Goal: Book appointment/travel/reservation

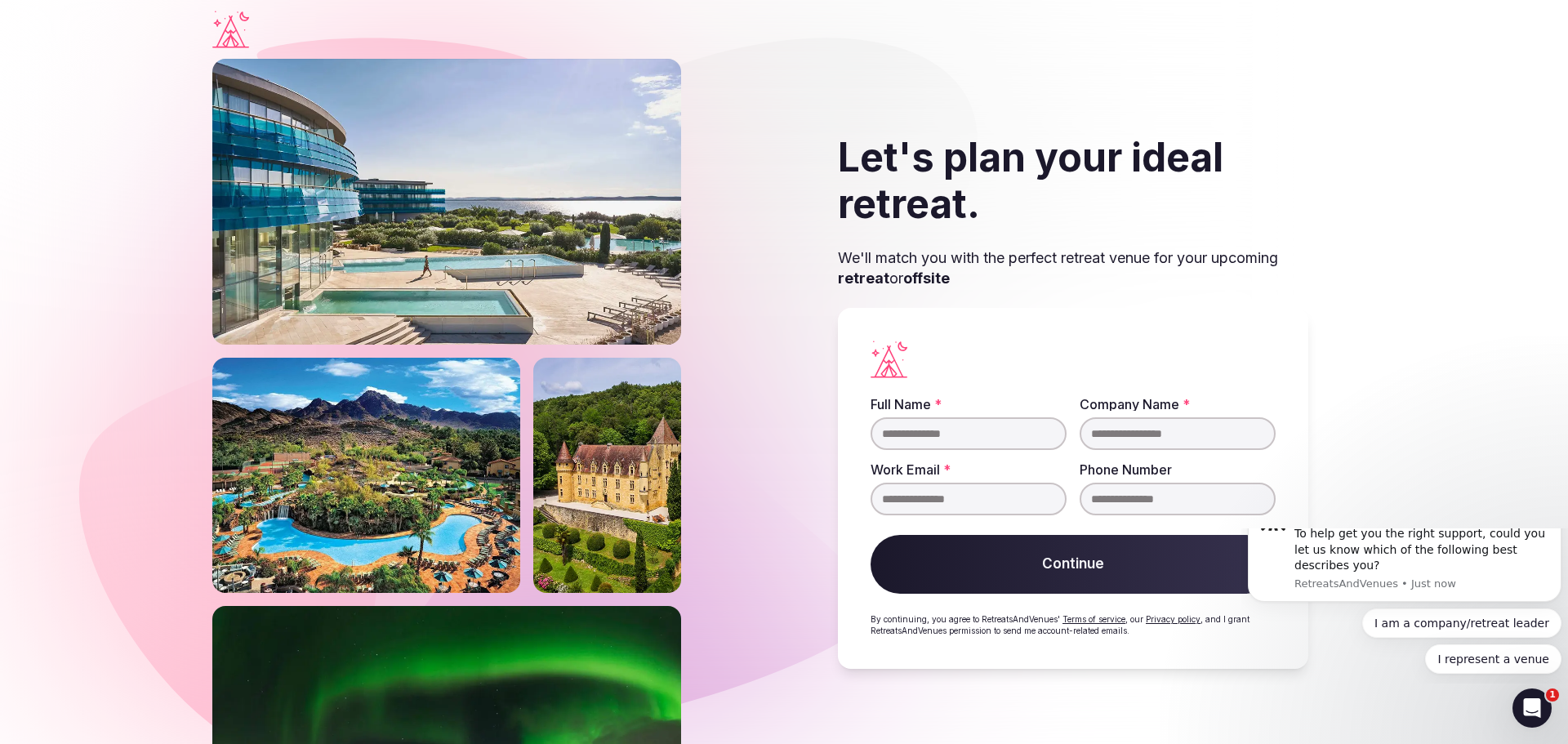
click at [888, 442] on input "Full Name *" at bounding box center [968, 434] width 196 height 32
type input "**********"
click at [1084, 576] on button "Continue" at bounding box center [1072, 563] width 405 height 58
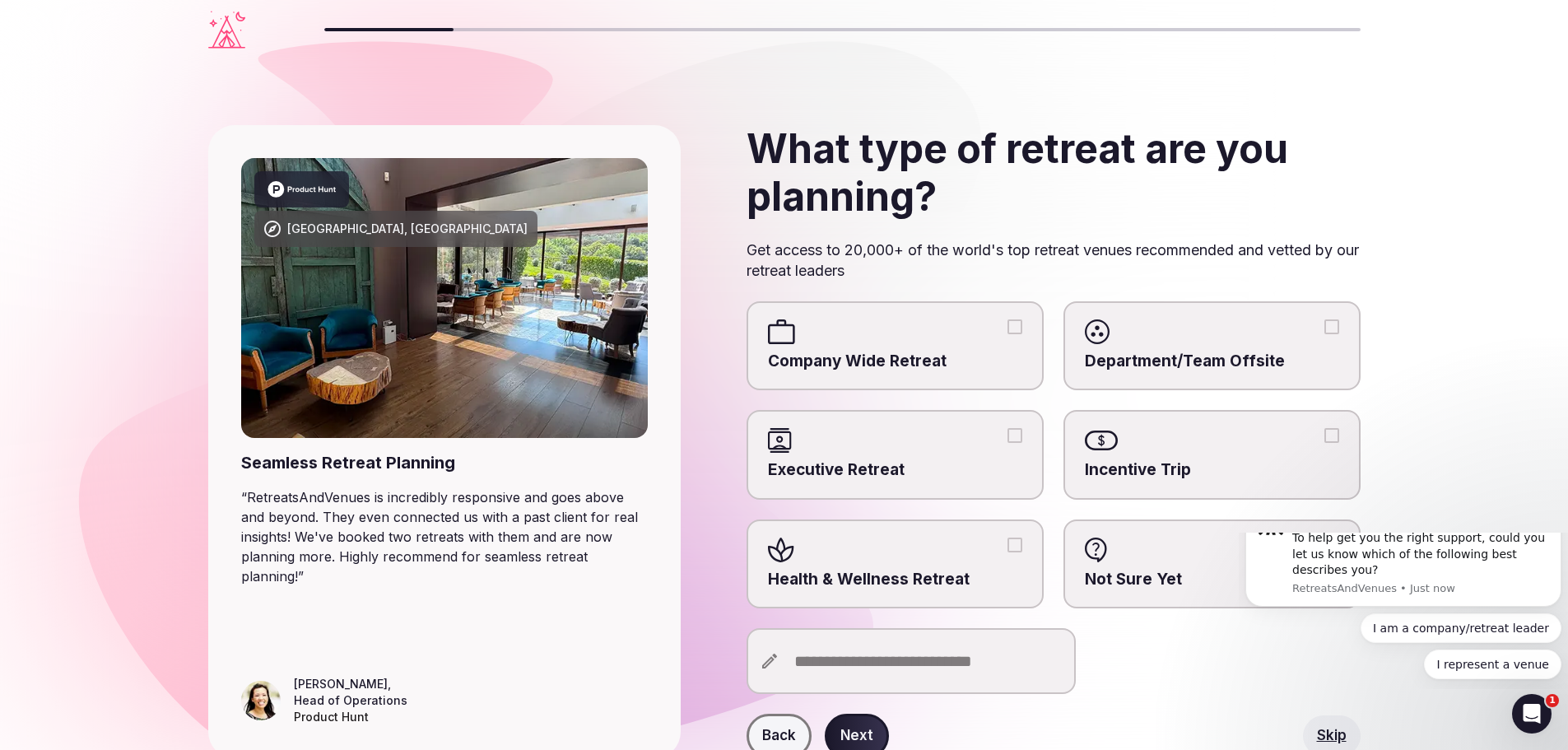
click at [1008, 447] on div at bounding box center [894, 440] width 254 height 24
click at [1008, 443] on button "Executive Retreat" at bounding box center [1015, 436] width 14 height 14
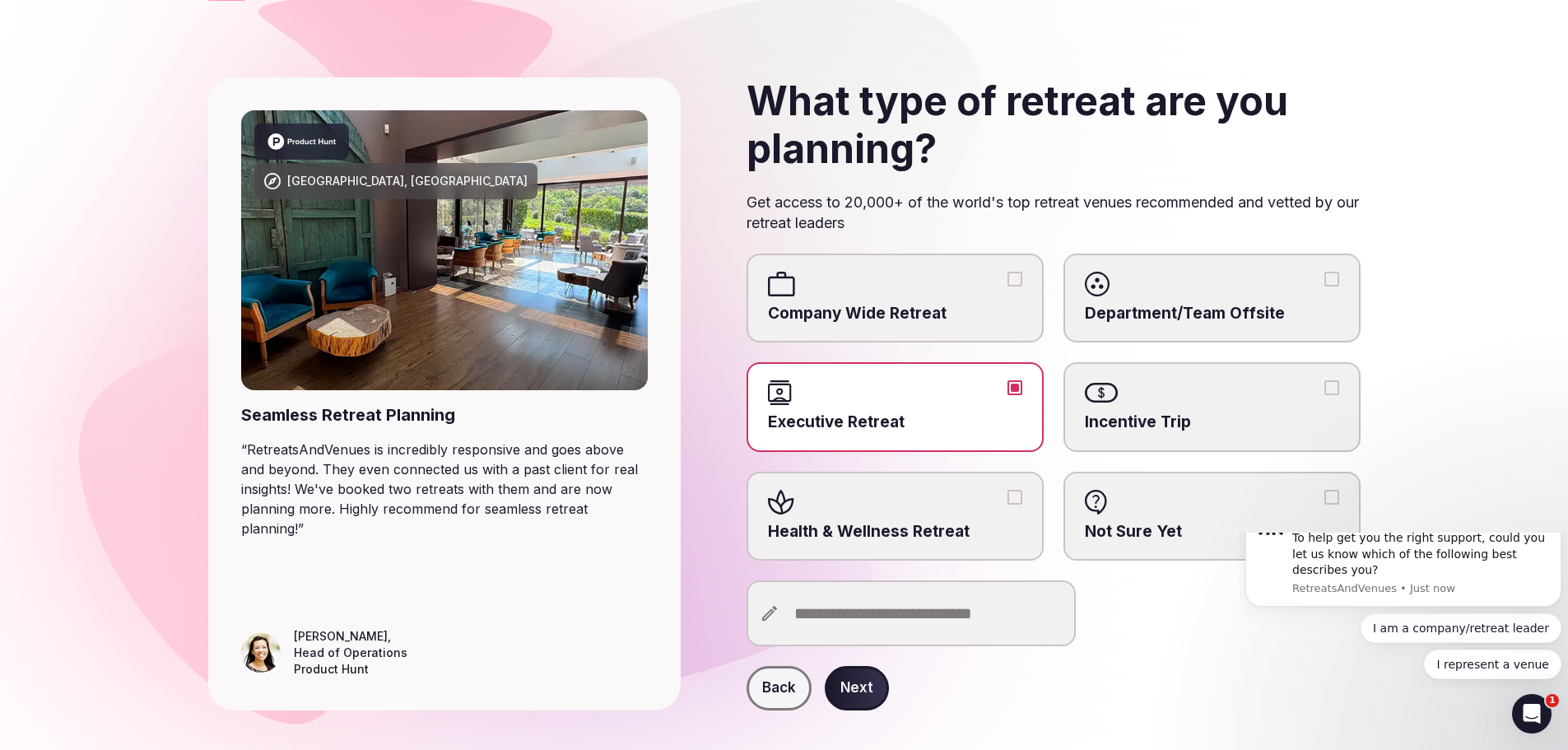
scroll to position [74, 0]
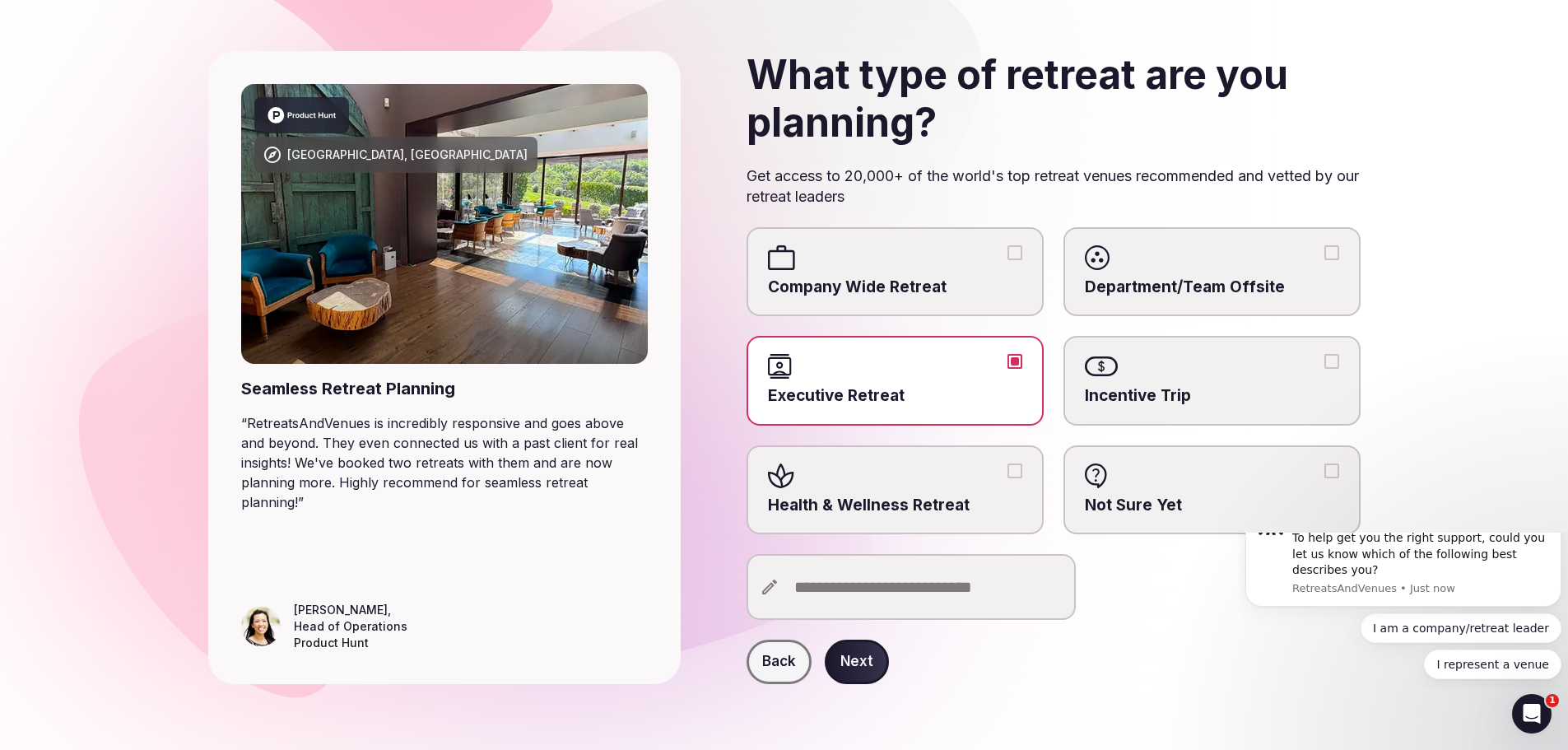
click at [846, 659] on button "Next" at bounding box center [856, 661] width 64 height 44
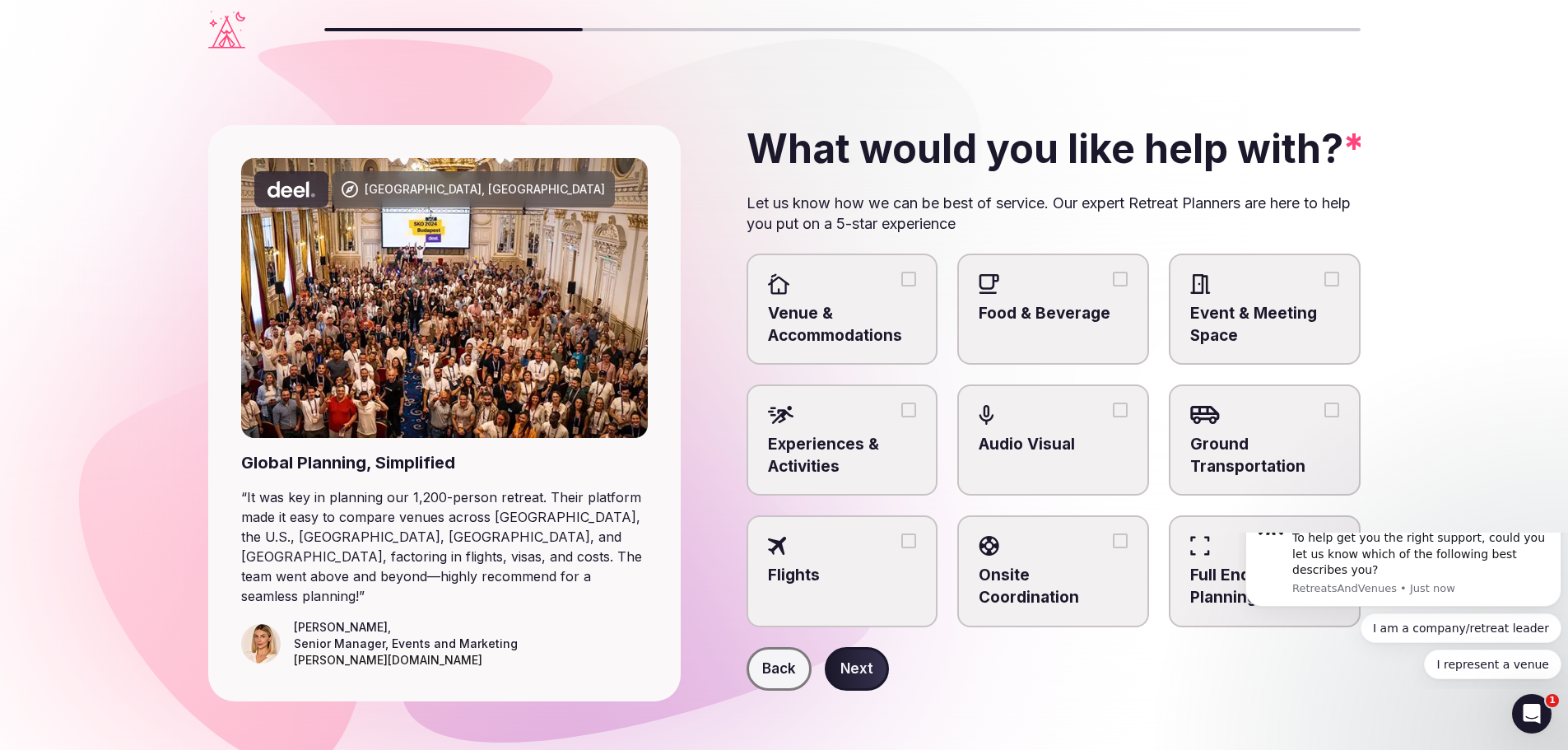
click at [811, 339] on span "Venue & Accommodations" at bounding box center [842, 325] width 149 height 43
click at [902, 286] on button "Venue & Accommodations" at bounding box center [909, 279] width 14 height 14
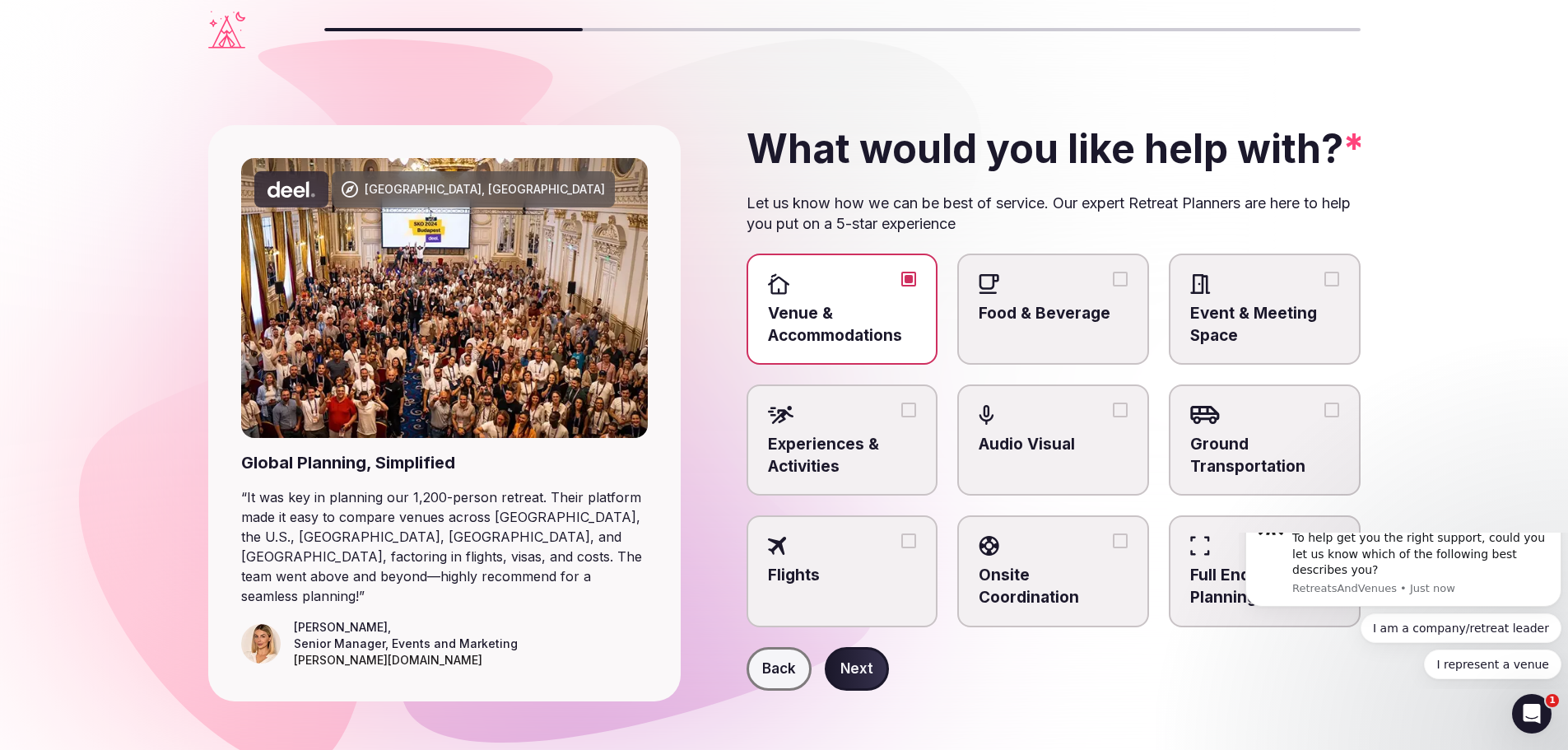
click at [1175, 323] on label "Event & Meeting Space" at bounding box center [1265, 309] width 192 height 111
click at [1324, 286] on button "Event & Meeting Space" at bounding box center [1332, 279] width 14 height 14
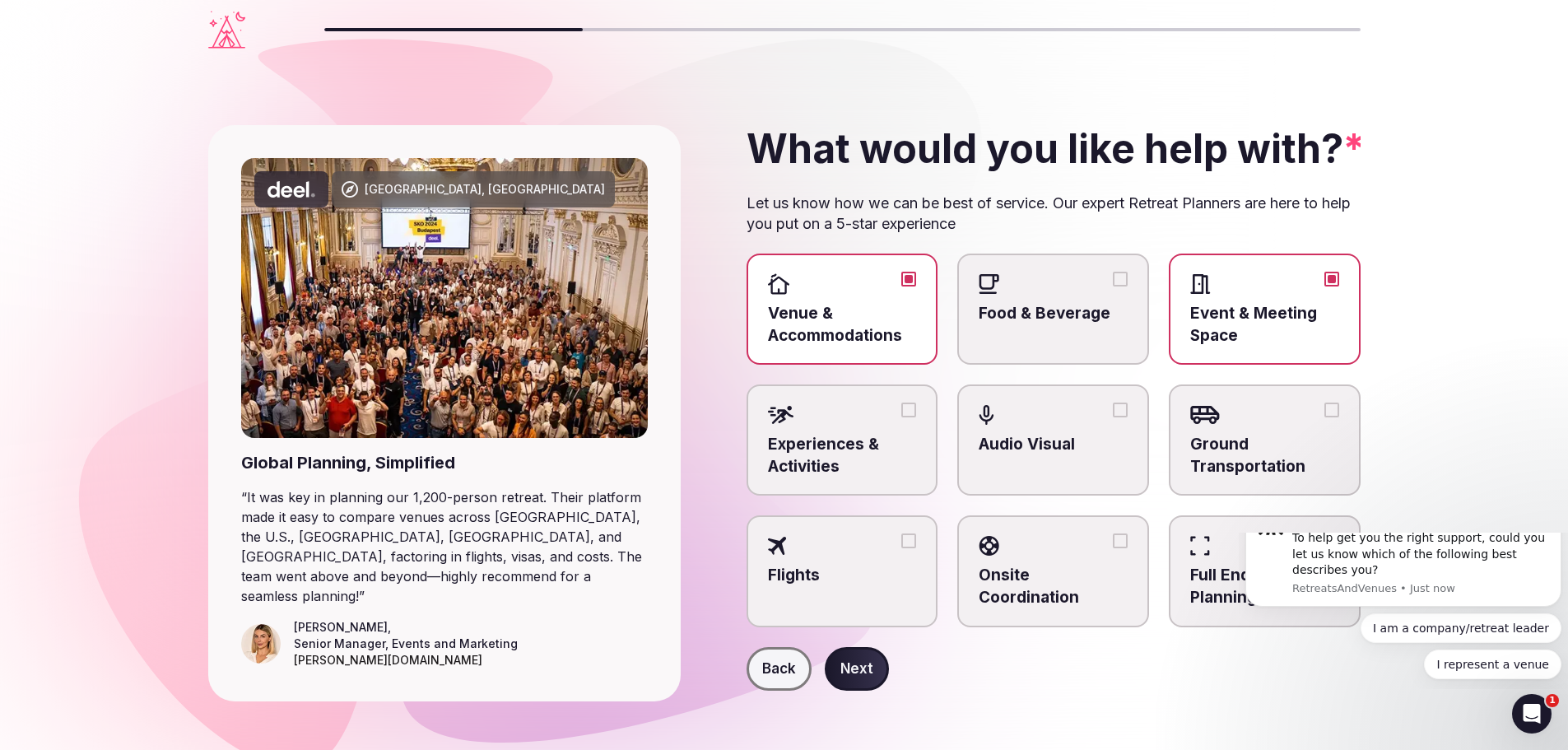
click at [853, 550] on div at bounding box center [842, 545] width 149 height 24
click at [902, 548] on button "Flights" at bounding box center [909, 541] width 14 height 14
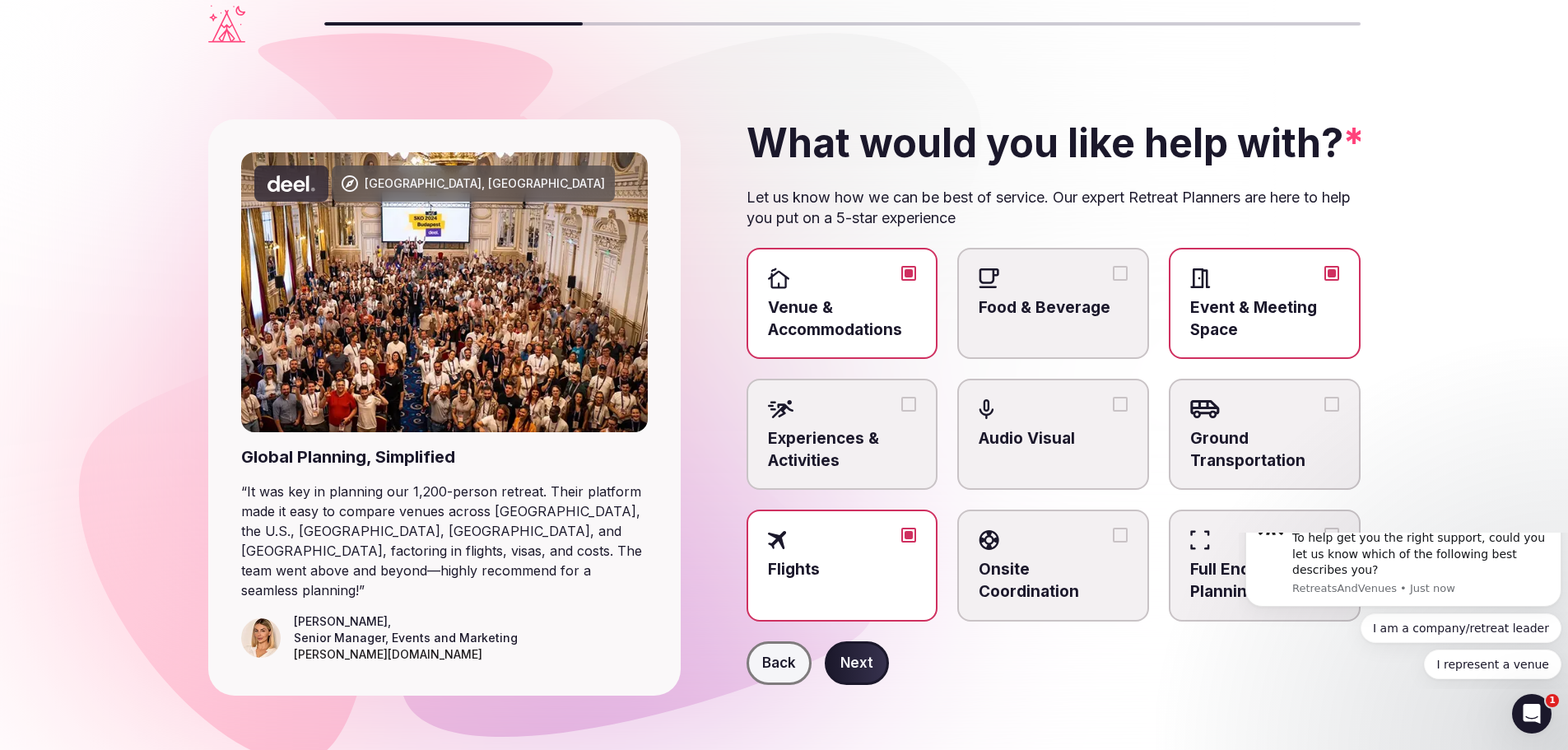
scroll to position [6, 0]
click at [1237, 429] on span "Ground Transportation" at bounding box center [1265, 449] width 149 height 43
click at [1324, 411] on button "Ground Transportation" at bounding box center [1332, 403] width 14 height 14
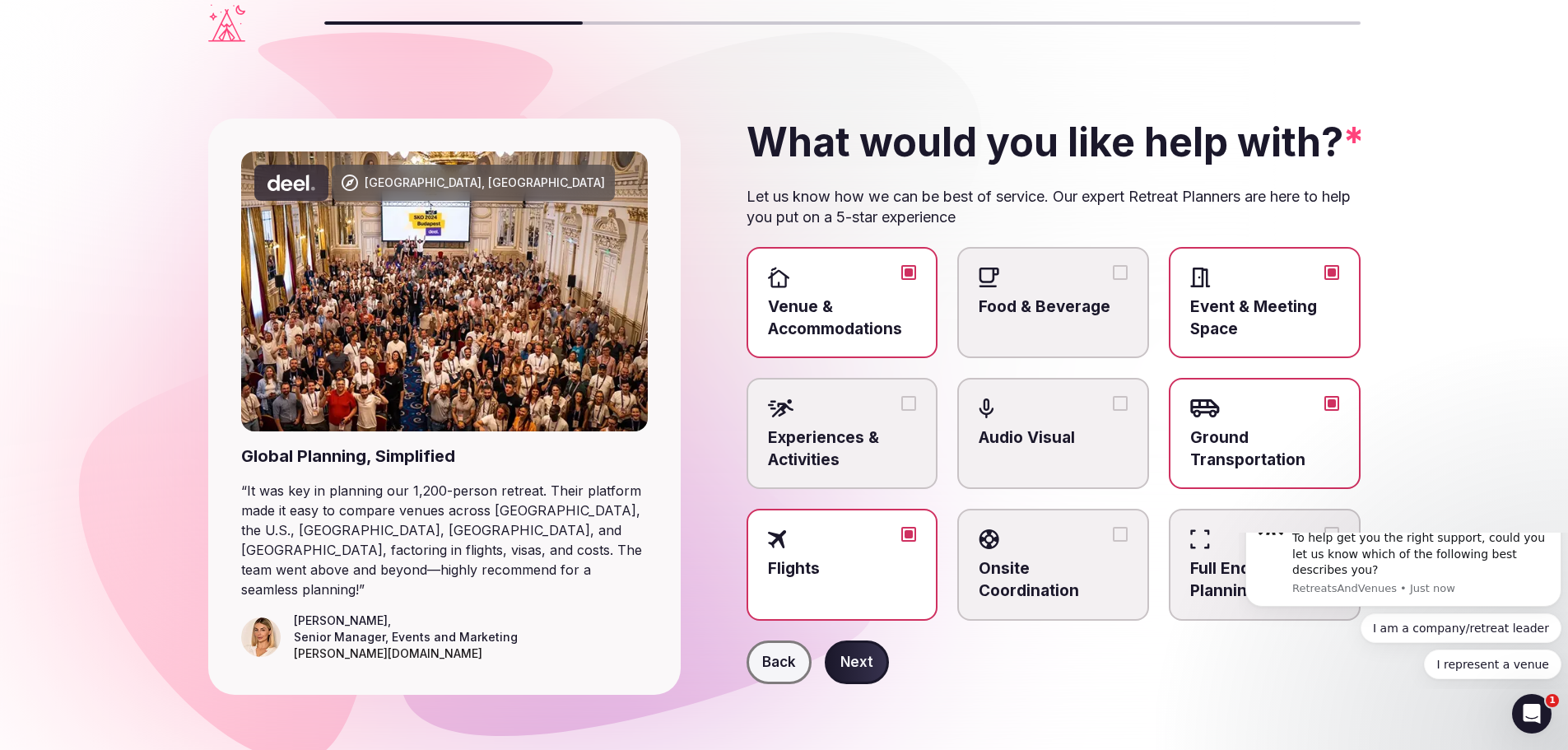
click at [1061, 418] on div at bounding box center [1053, 408] width 149 height 24
click at [1113, 411] on button "Audio Visual" at bounding box center [1120, 403] width 14 height 14
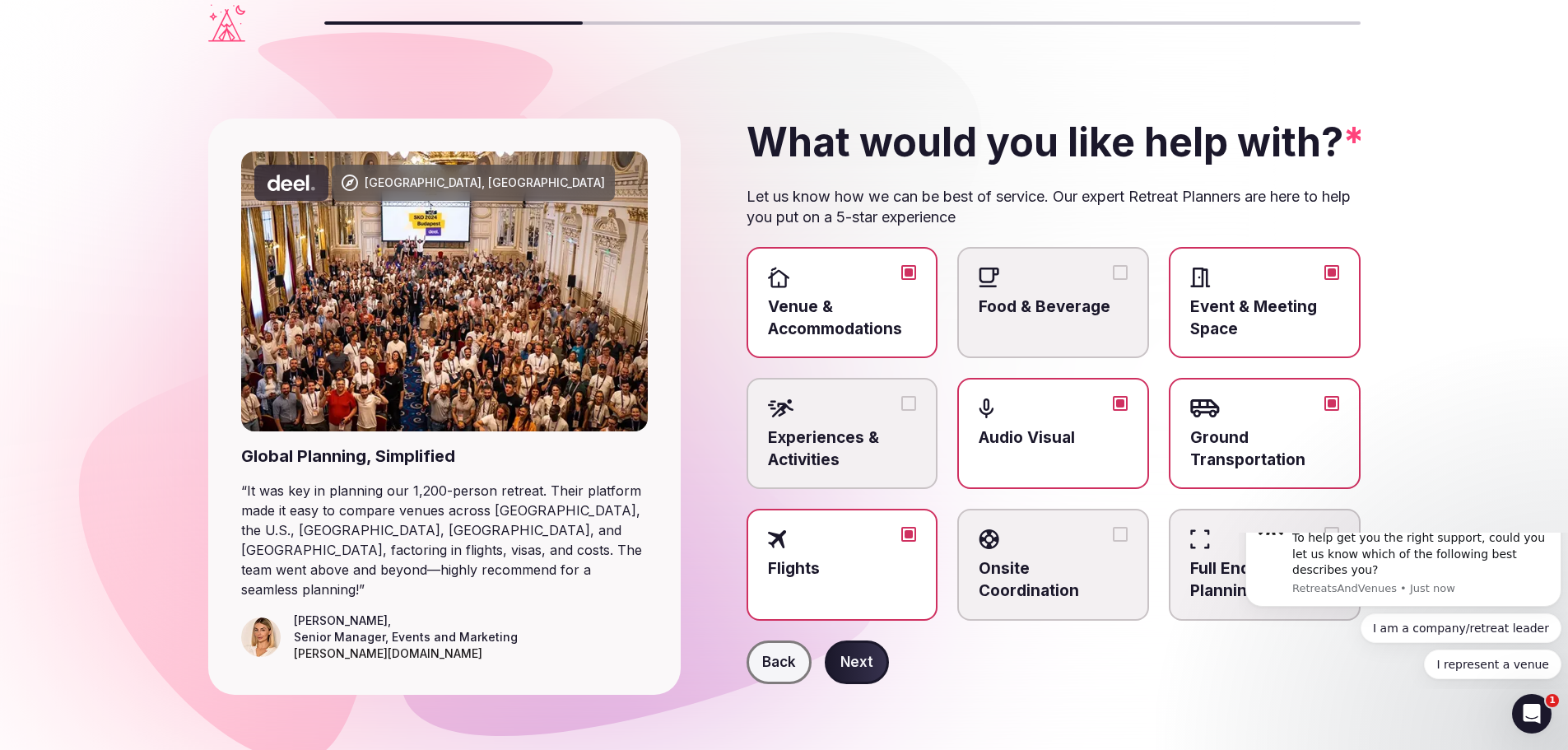
click at [837, 419] on div at bounding box center [842, 408] width 149 height 24
click at [902, 411] on button "Experiences & Activities" at bounding box center [909, 403] width 14 height 14
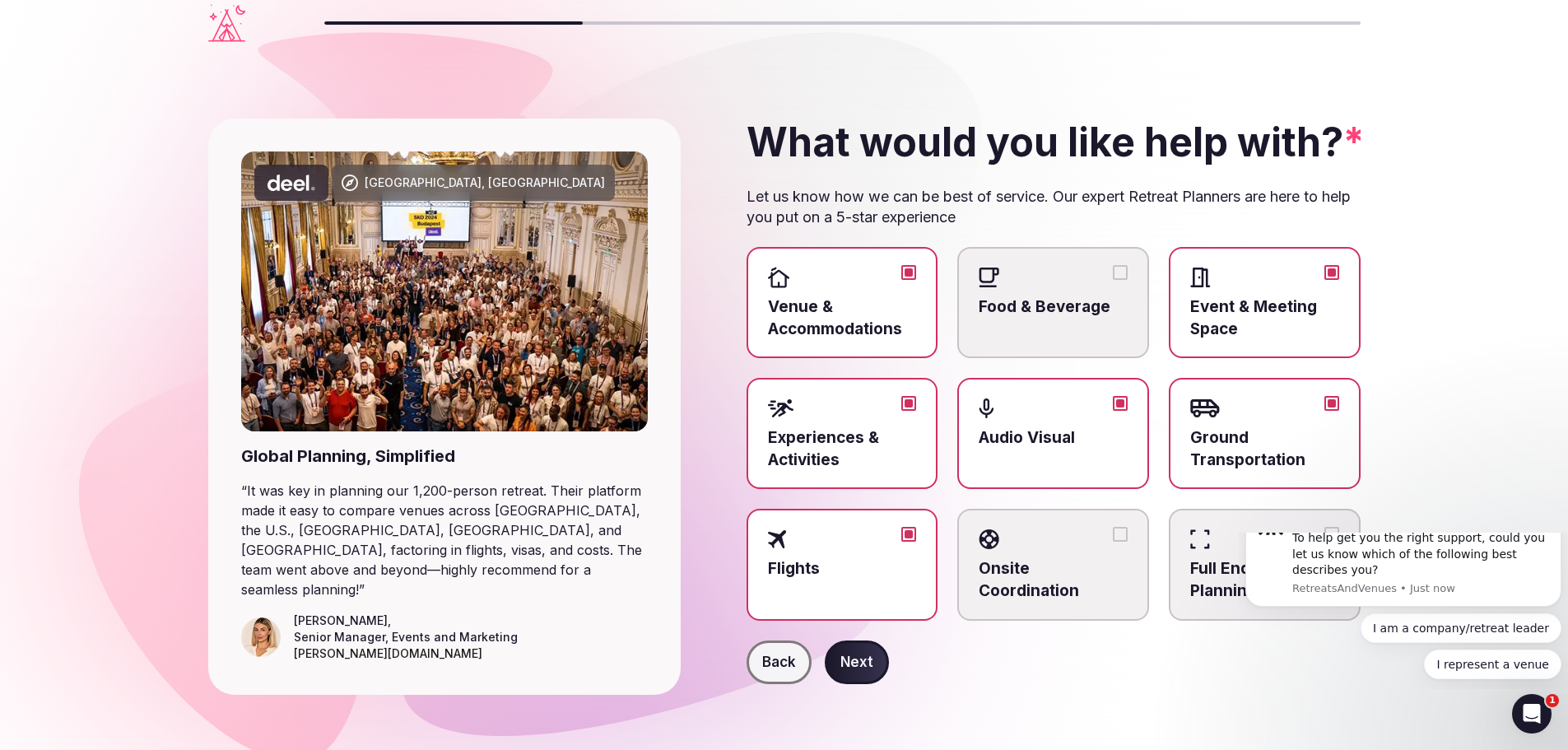
click at [847, 662] on button "Next" at bounding box center [856, 662] width 64 height 44
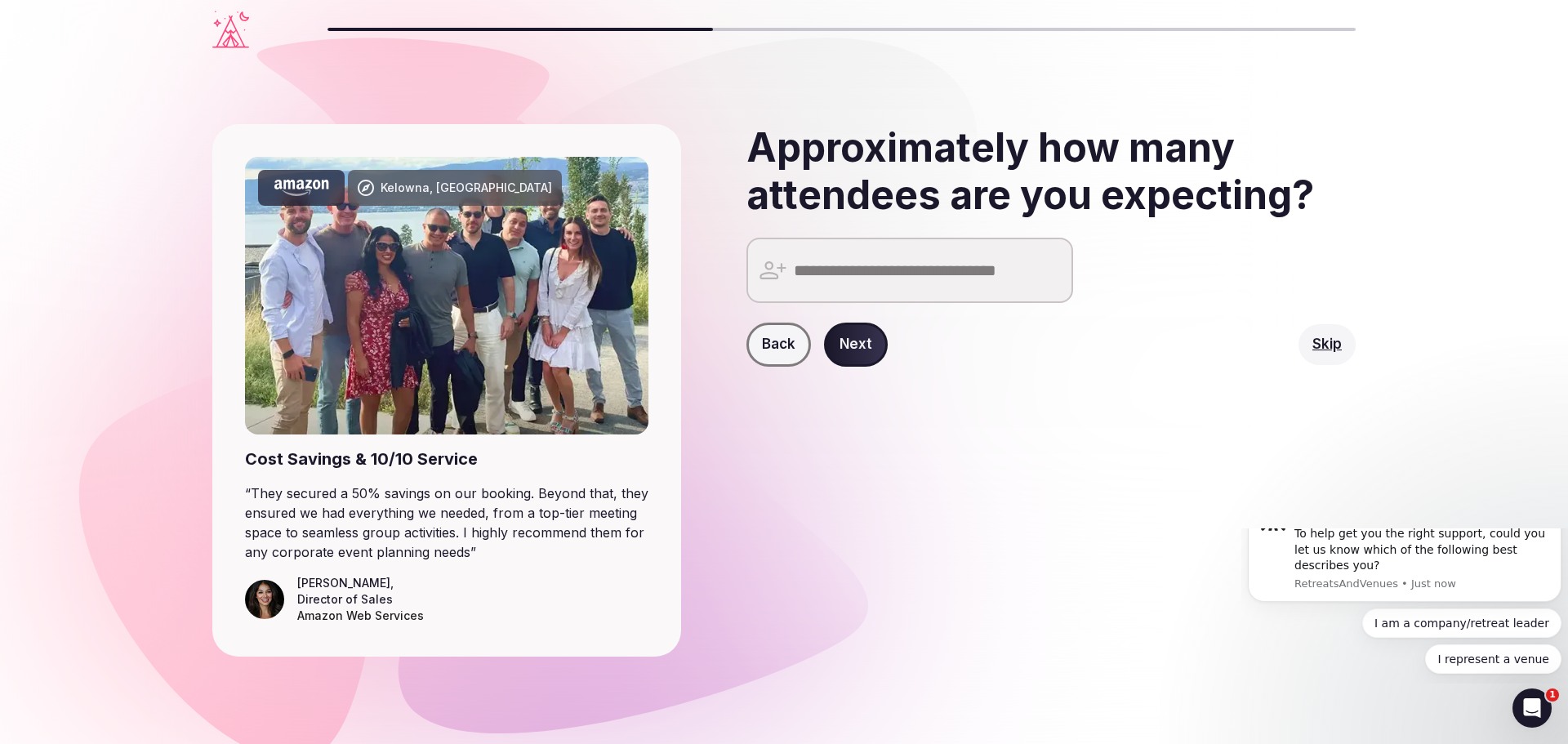
click at [876, 288] on input "number" at bounding box center [910, 270] width 327 height 66
type input "**"
click at [840, 350] on button "Next" at bounding box center [855, 344] width 64 height 44
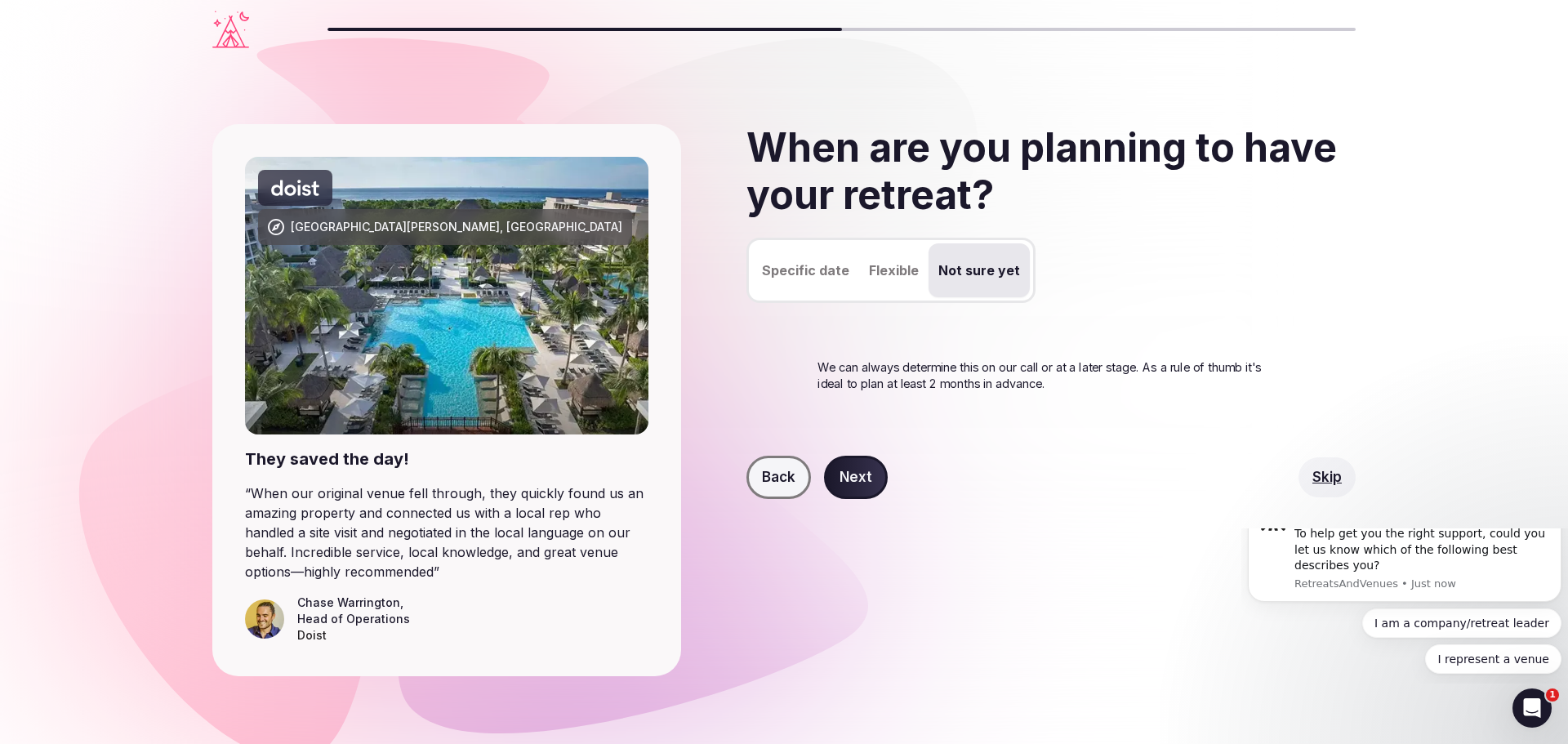
click at [983, 272] on button "Not sure yet" at bounding box center [979, 270] width 101 height 54
click at [859, 479] on button "Next" at bounding box center [855, 477] width 64 height 44
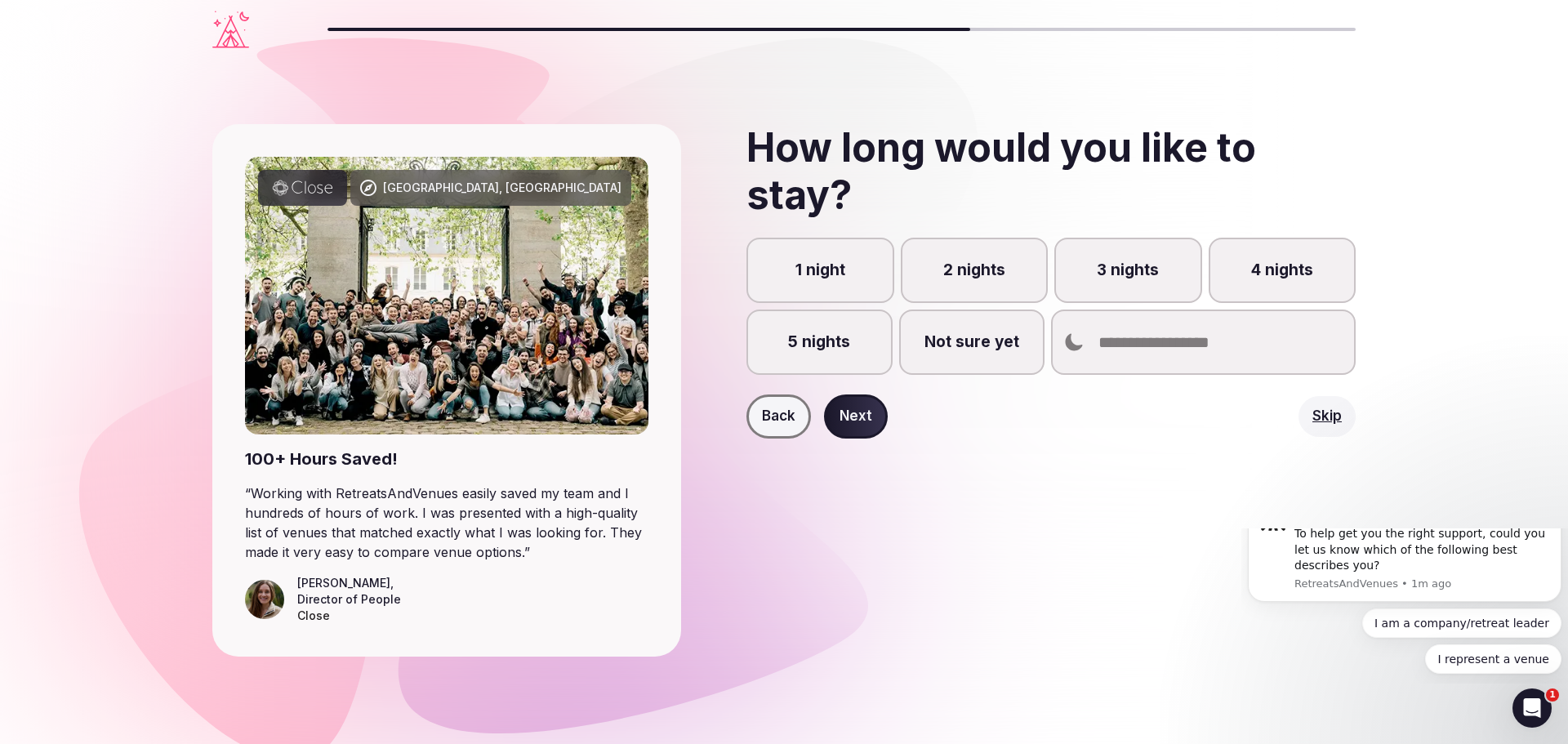
click at [1133, 269] on label "3 nights" at bounding box center [1128, 270] width 148 height 66
click at [1133, 271] on button "3 nights" at bounding box center [1136, 279] width 16 height 16
click at [862, 429] on button "Next" at bounding box center [855, 416] width 64 height 44
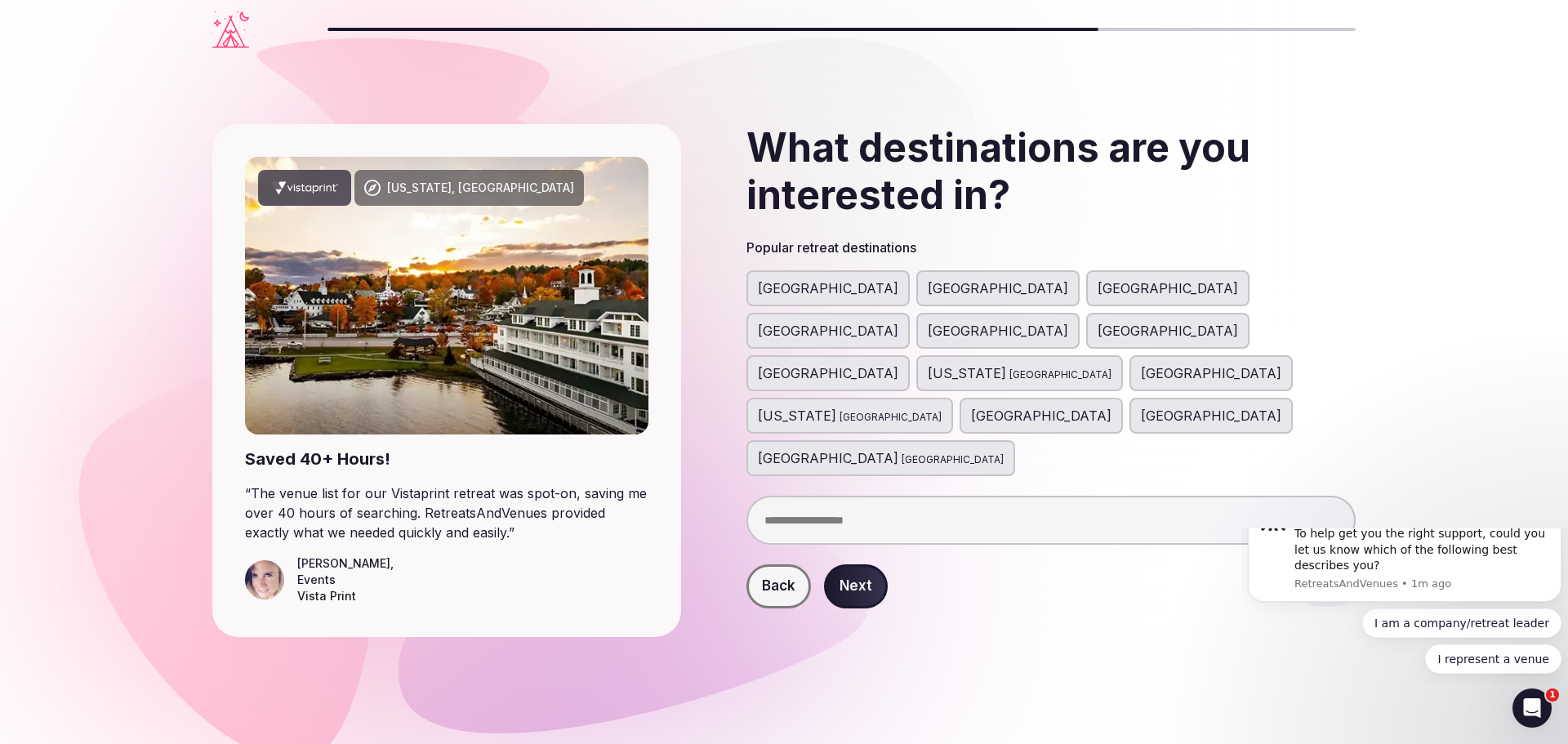
click at [768, 297] on span "[GEOGRAPHIC_DATA]" at bounding box center [828, 288] width 140 height 20
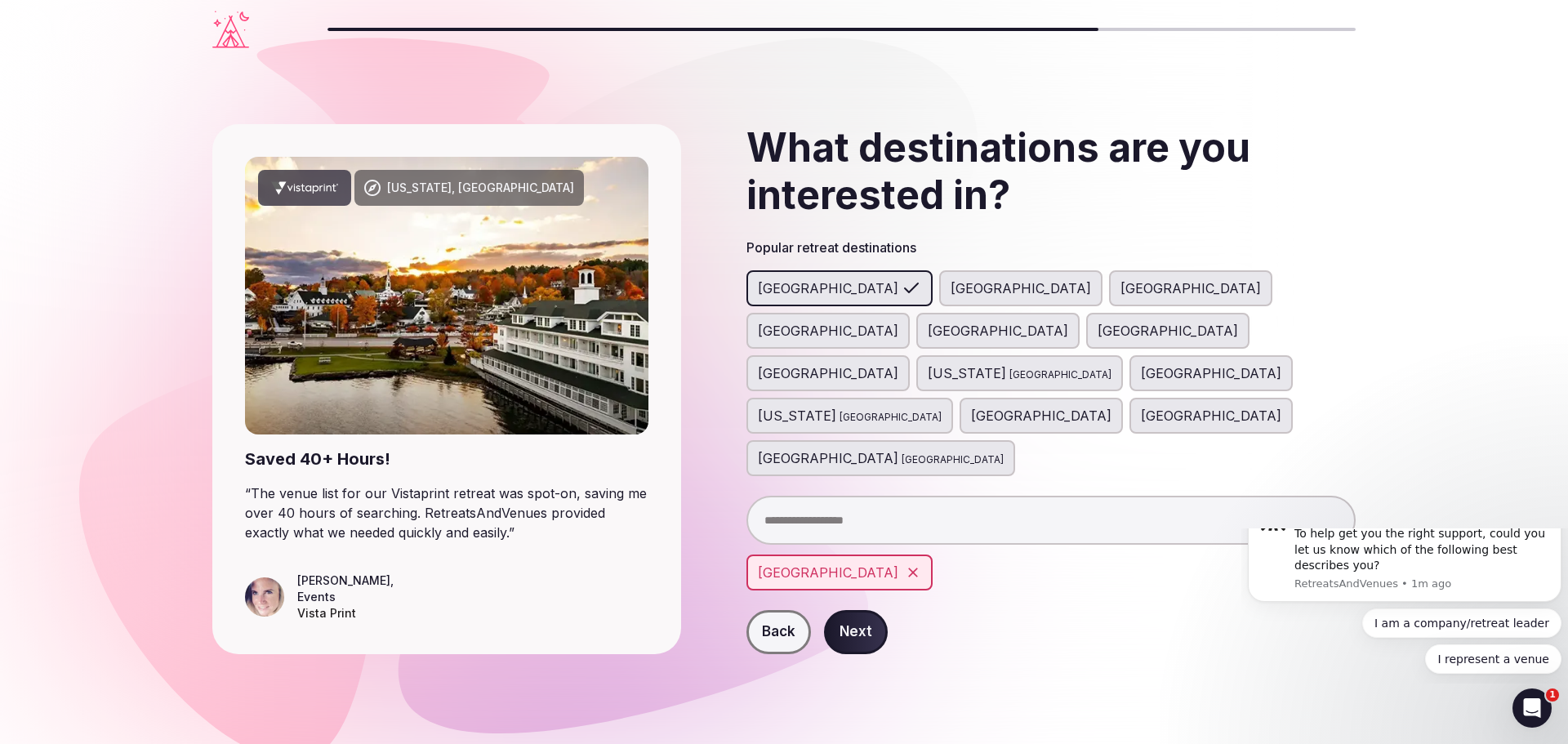
click at [928, 364] on span "[US_STATE]" at bounding box center [966, 374] width 78 height 20
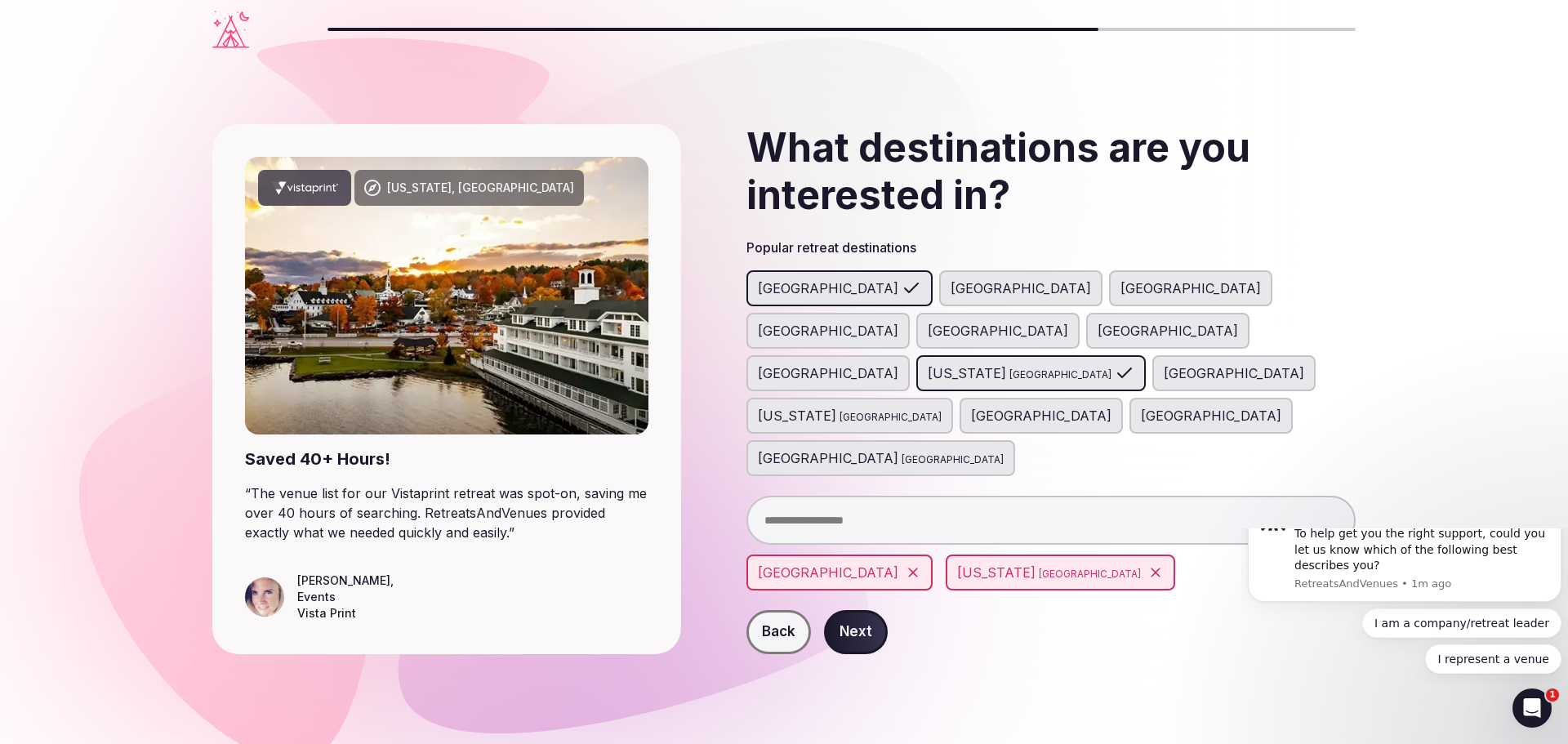
click at [856, 610] on button "Next" at bounding box center [855, 632] width 64 height 44
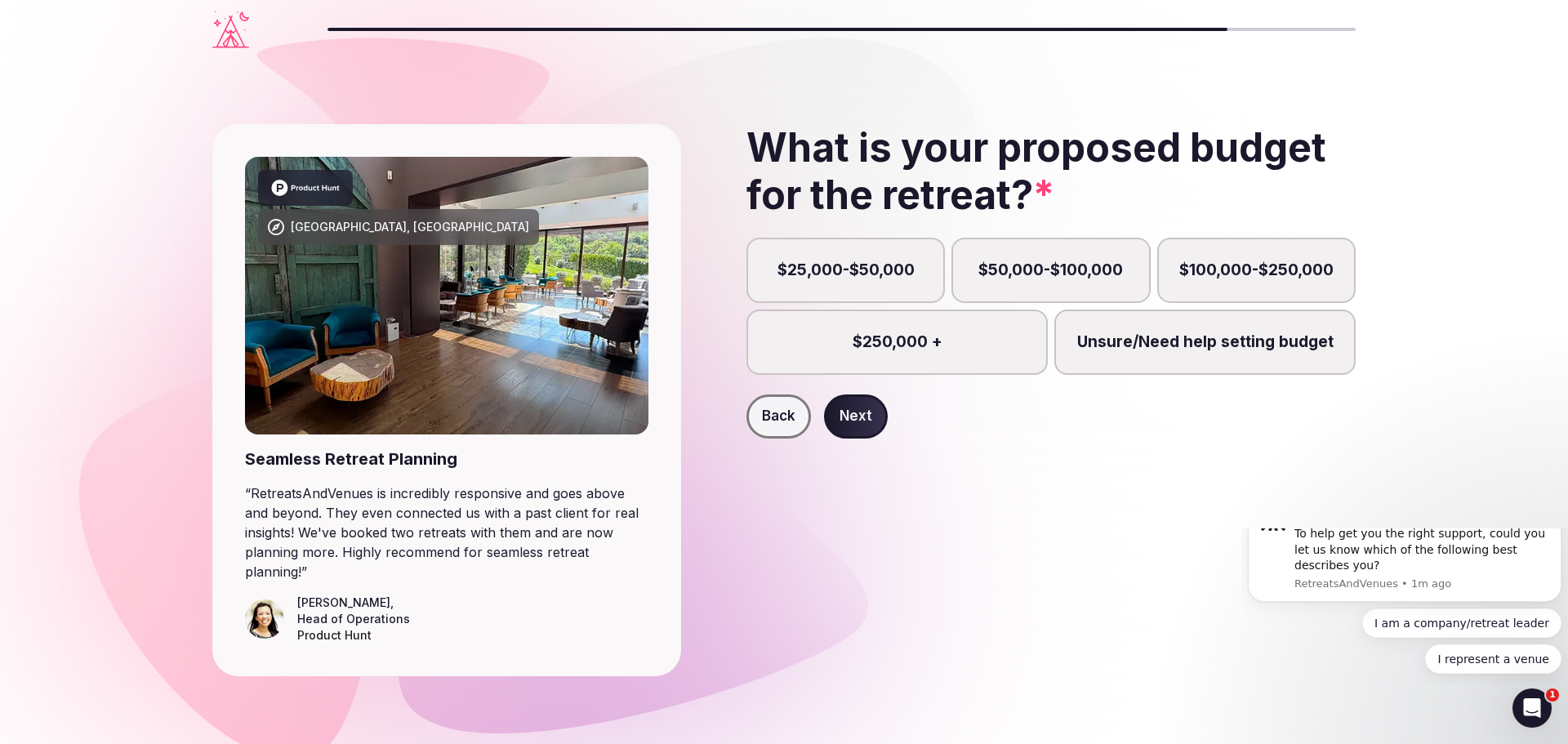
click at [1054, 274] on label "$50,000-$100,000" at bounding box center [1050, 270] width 198 height 66
click at [1054, 274] on button "$50,000-$100,000" at bounding box center [1058, 279] width 16 height 16
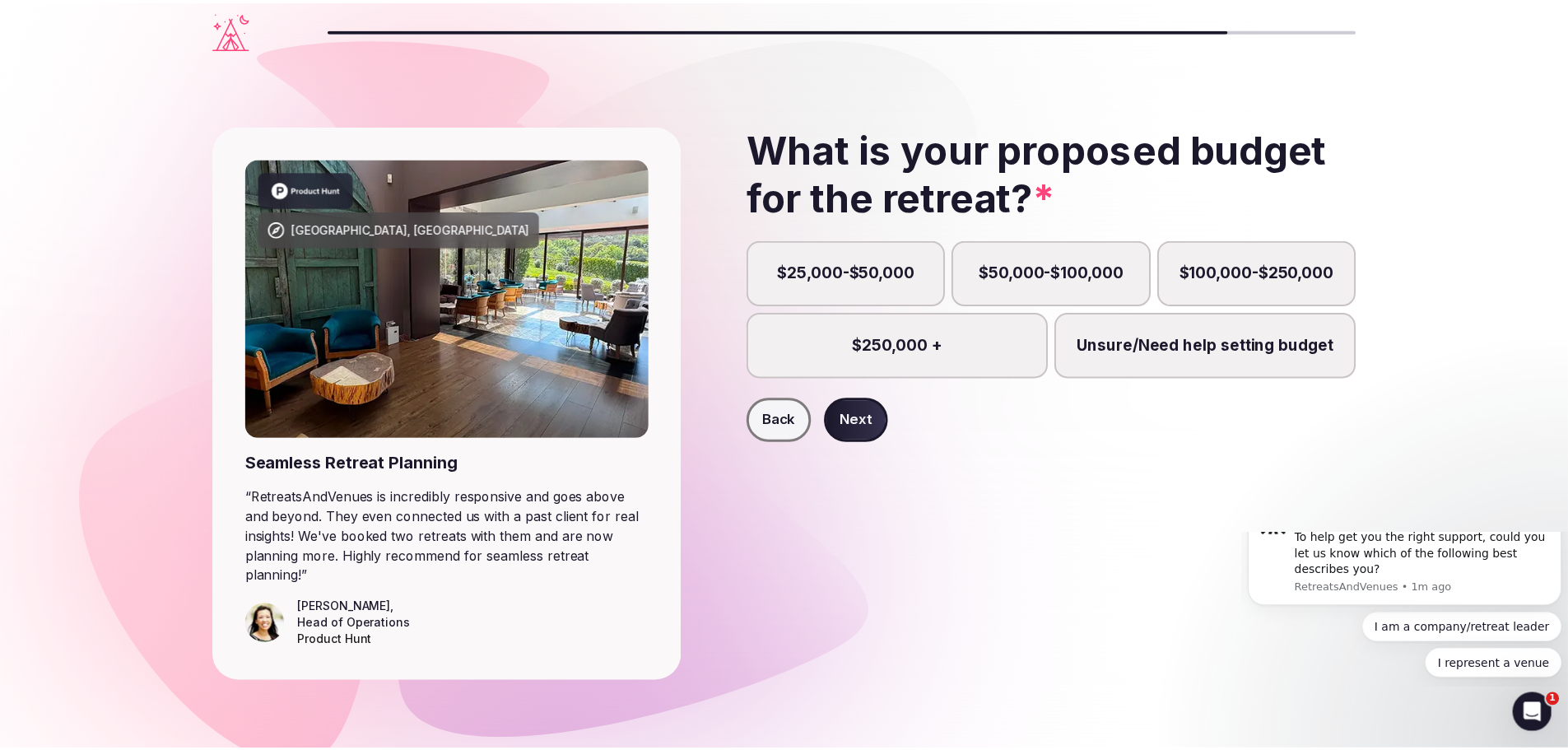
scroll to position [8, 0]
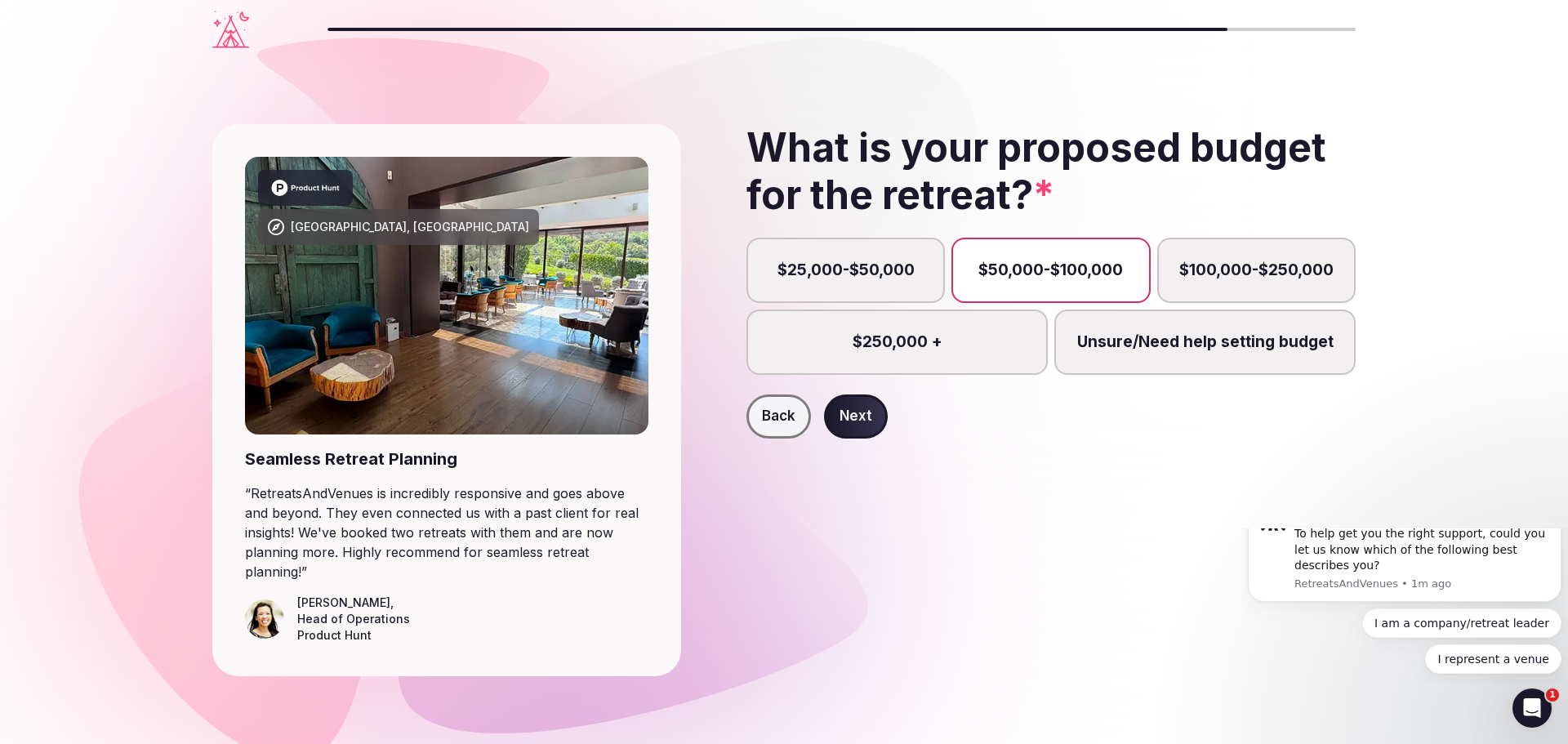
click at [862, 422] on button "Next" at bounding box center [855, 416] width 64 height 44
